Goal: Find specific page/section: Find specific page/section

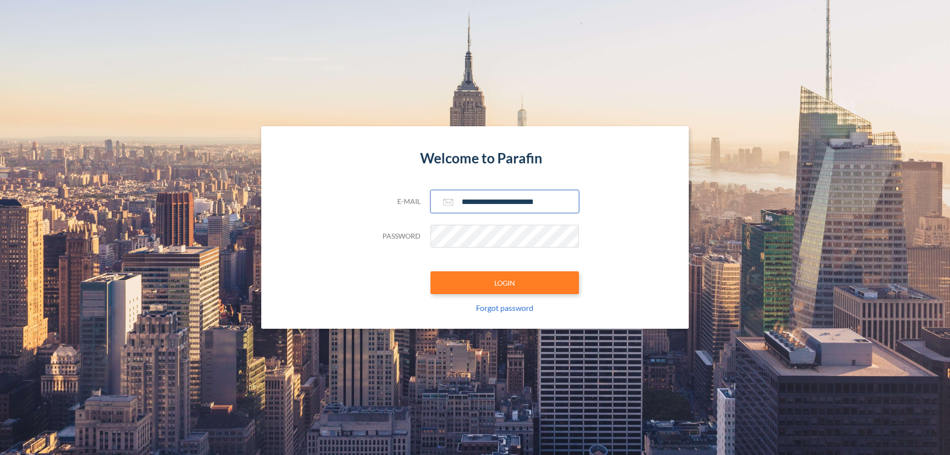
type input "**********"
click at [505, 283] on button "LOGIN" at bounding box center [504, 282] width 148 height 23
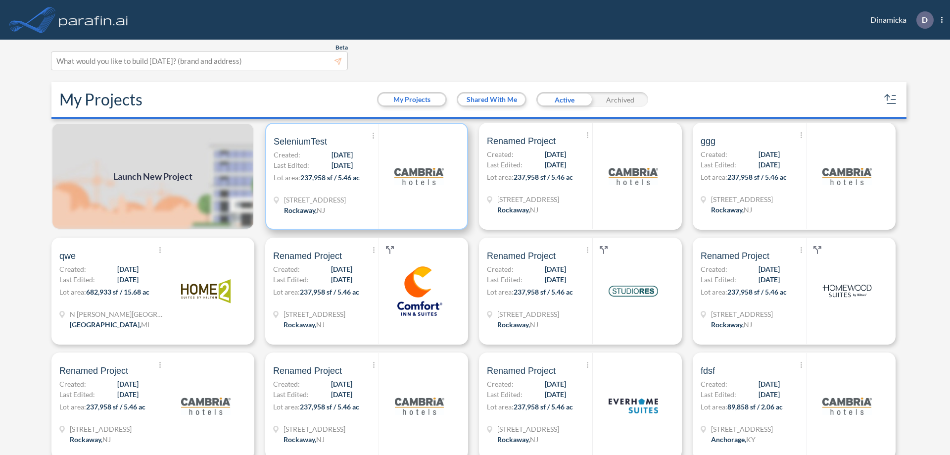
scroll to position [2, 0]
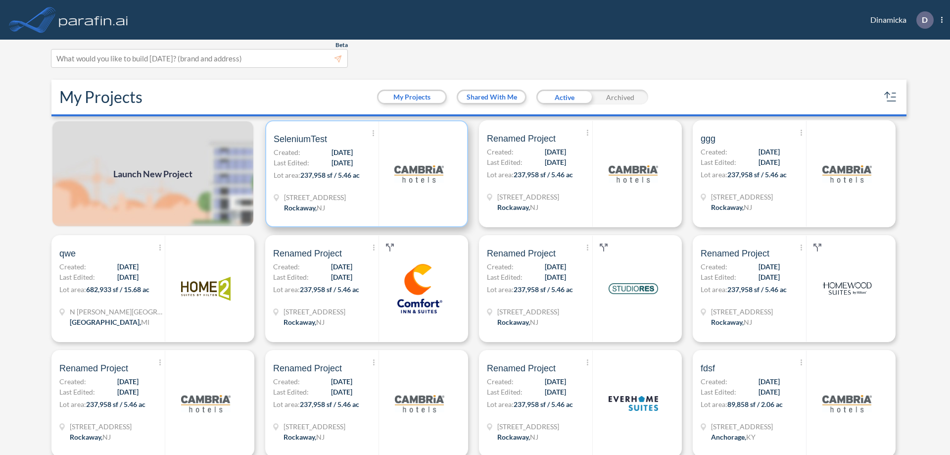
click at [365, 174] on p "Lot area: 237,958 sf / 5.46 ac" at bounding box center [326, 177] width 105 height 14
